Goal: Information Seeking & Learning: Learn about a topic

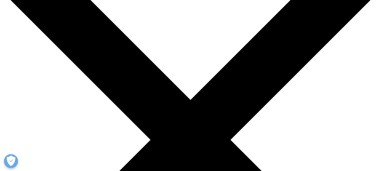
scroll to position [28, 0]
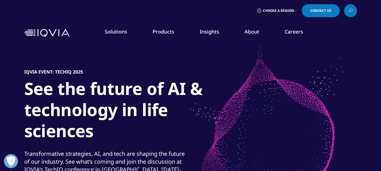
scroll to position [84, 0]
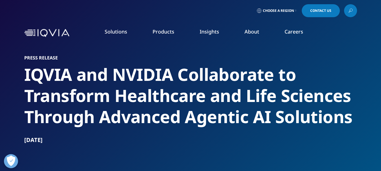
click at [115, 98] on link "Commitment to Global Health" at bounding box center [147, 97] width 93 height 6
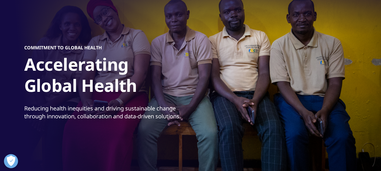
scroll to position [56, 0]
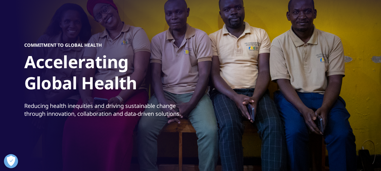
click at [0, 91] on div at bounding box center [190, 70] width 381 height 253
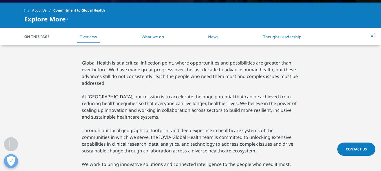
scroll to position [253, 0]
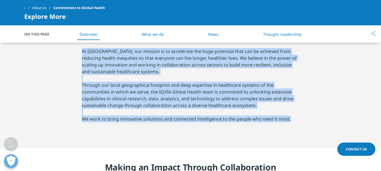
drag, startPoint x: 83, startPoint y: 50, endPoint x: 292, endPoint y: 119, distance: 220.4
click at [292, 119] on div "Global Health is at a critical inflection point, where opportunities and possib…" at bounding box center [190, 73] width 217 height 119
copy div "At [GEOGRAPHIC_DATA], our mission is to accelerate the huge potential that can …"
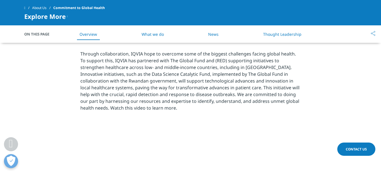
scroll to position [535, 0]
